Goal: Navigation & Orientation: Go to known website

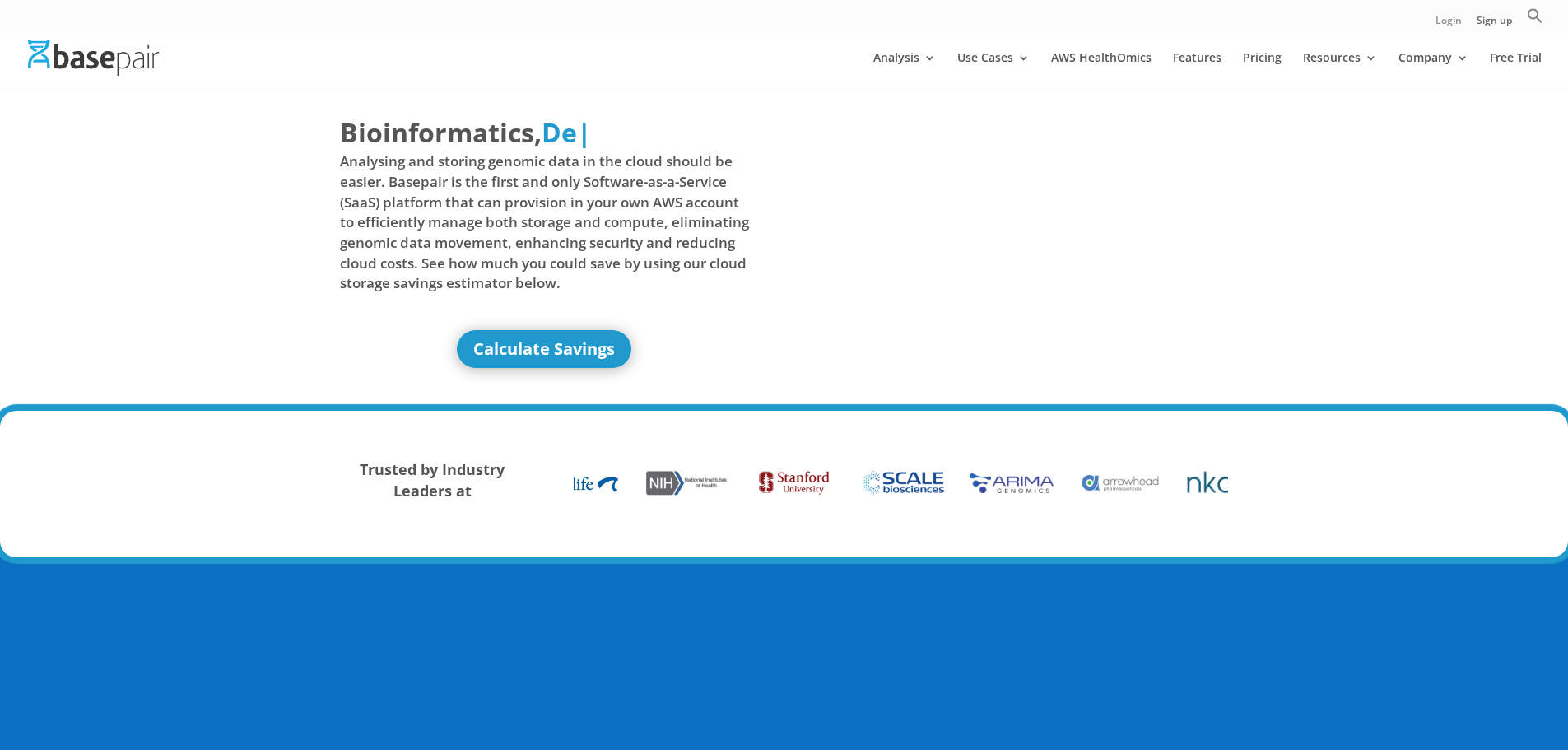
click at [1456, 21] on link "Login" at bounding box center [1449, 24] width 27 height 17
click at [1484, 24] on link "Sign up" at bounding box center [1494, 24] width 35 height 17
